Goal: Find specific page/section: Find specific page/section

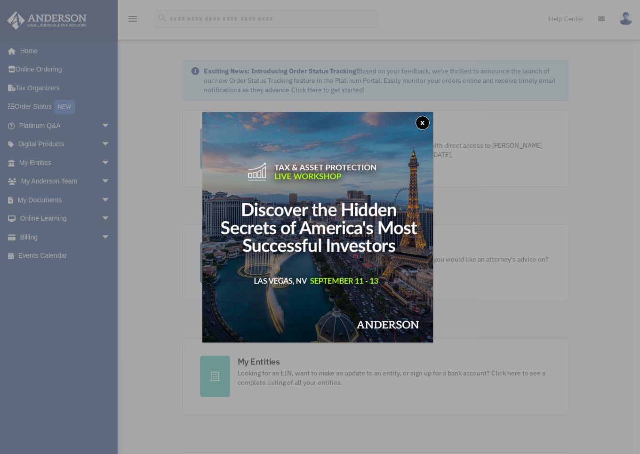
click at [33, 90] on div "x" at bounding box center [320, 227] width 640 height 454
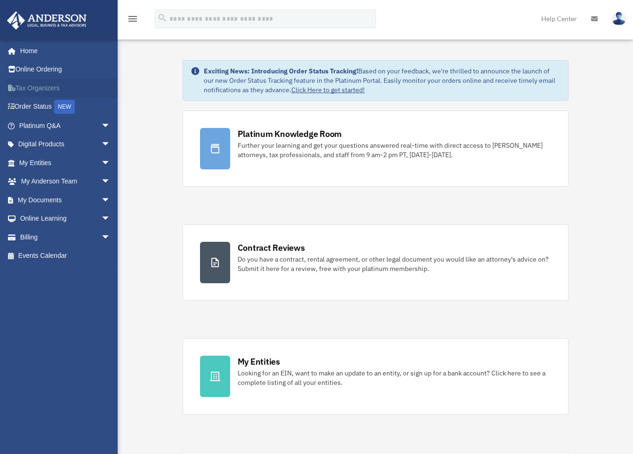
click at [33, 90] on link "Tax Organizers" at bounding box center [66, 88] width 118 height 19
click at [34, 113] on link "Order Status NEW" at bounding box center [66, 106] width 118 height 19
click at [37, 124] on link "Platinum Q&A arrow_drop_down" at bounding box center [66, 125] width 118 height 19
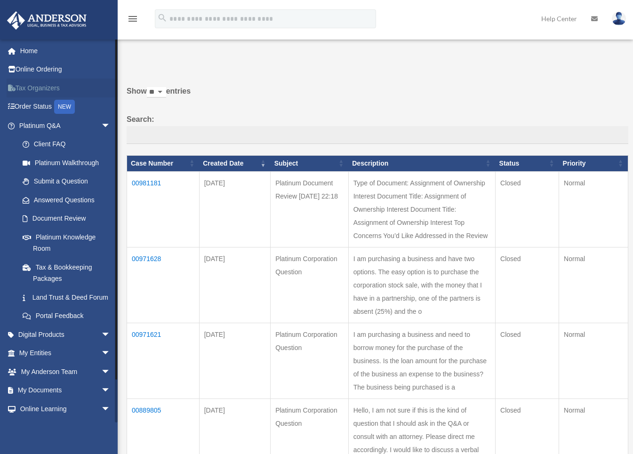
click at [26, 92] on link "Tax Organizers" at bounding box center [66, 88] width 118 height 19
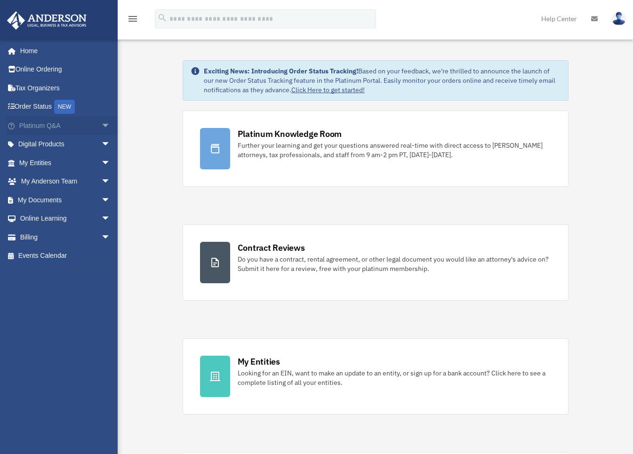
click at [101, 124] on span "arrow_drop_down" at bounding box center [110, 125] width 19 height 19
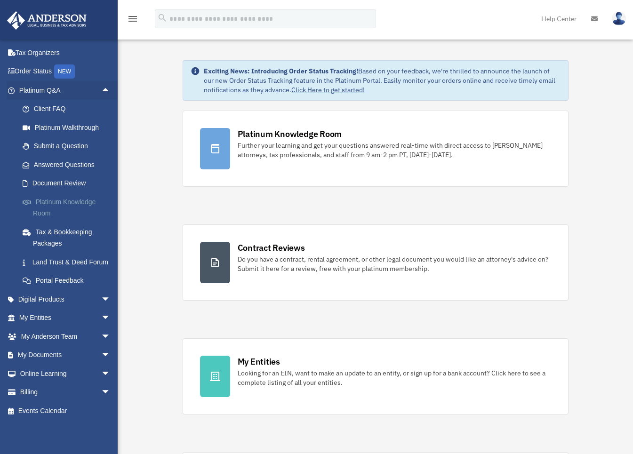
scroll to position [41, 0]
click at [101, 302] on span "arrow_drop_down" at bounding box center [110, 299] width 19 height 19
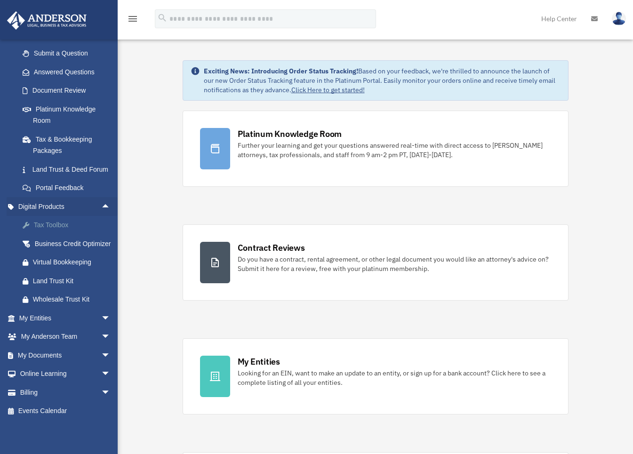
scroll to position [144, 0]
click at [58, 220] on div "Tax Toolbox" at bounding box center [73, 225] width 80 height 12
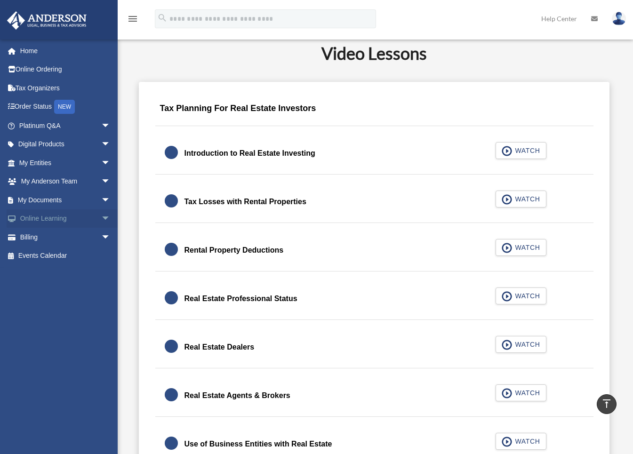
scroll to position [541, 0]
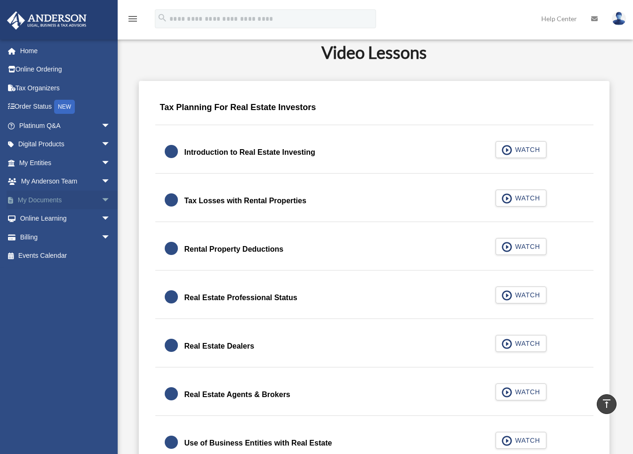
click at [101, 198] on span "arrow_drop_down" at bounding box center [110, 200] width 19 height 19
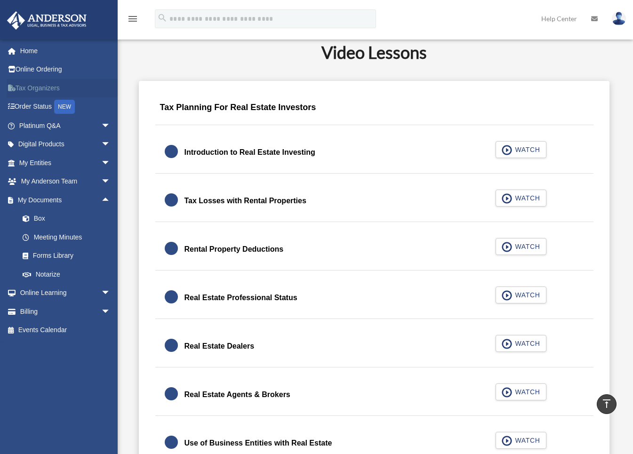
click at [55, 87] on link "Tax Organizers" at bounding box center [66, 88] width 118 height 19
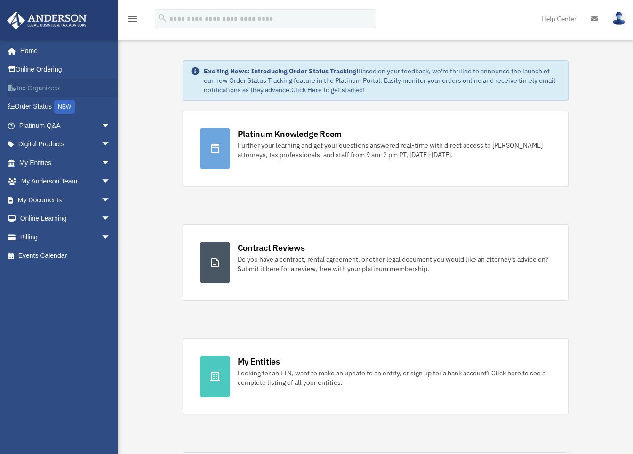
click at [41, 93] on link "Tax Organizers" at bounding box center [66, 88] width 118 height 19
click at [41, 90] on link "Tax Organizers" at bounding box center [66, 88] width 118 height 19
